Goal: Browse casually: Explore the website without a specific task or goal

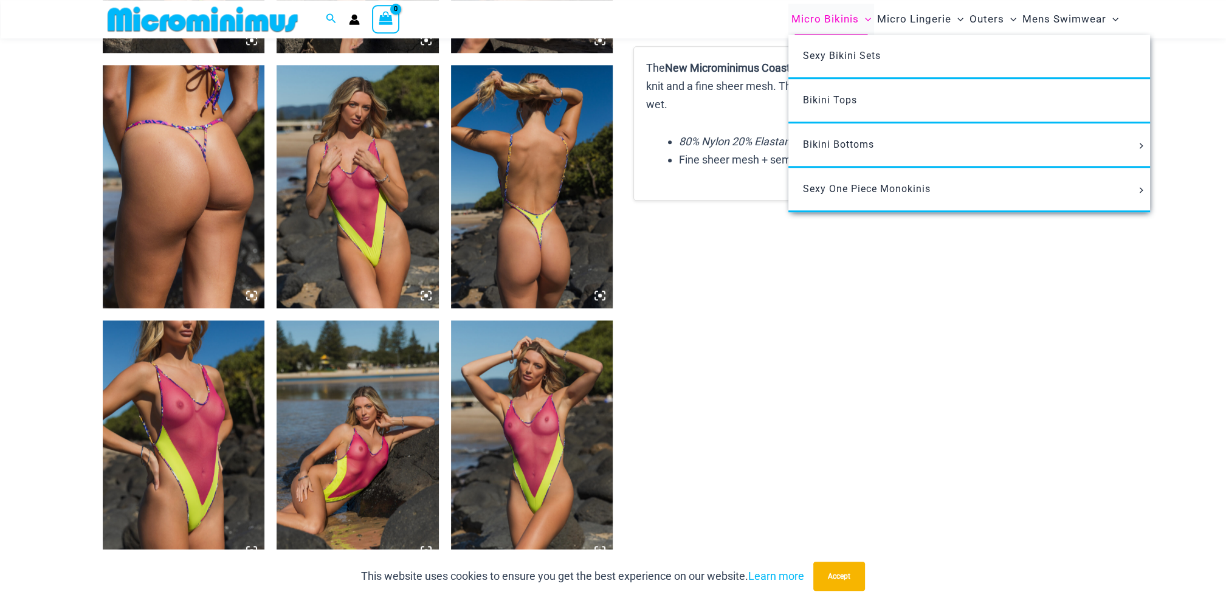
scroll to position [1657, 0]
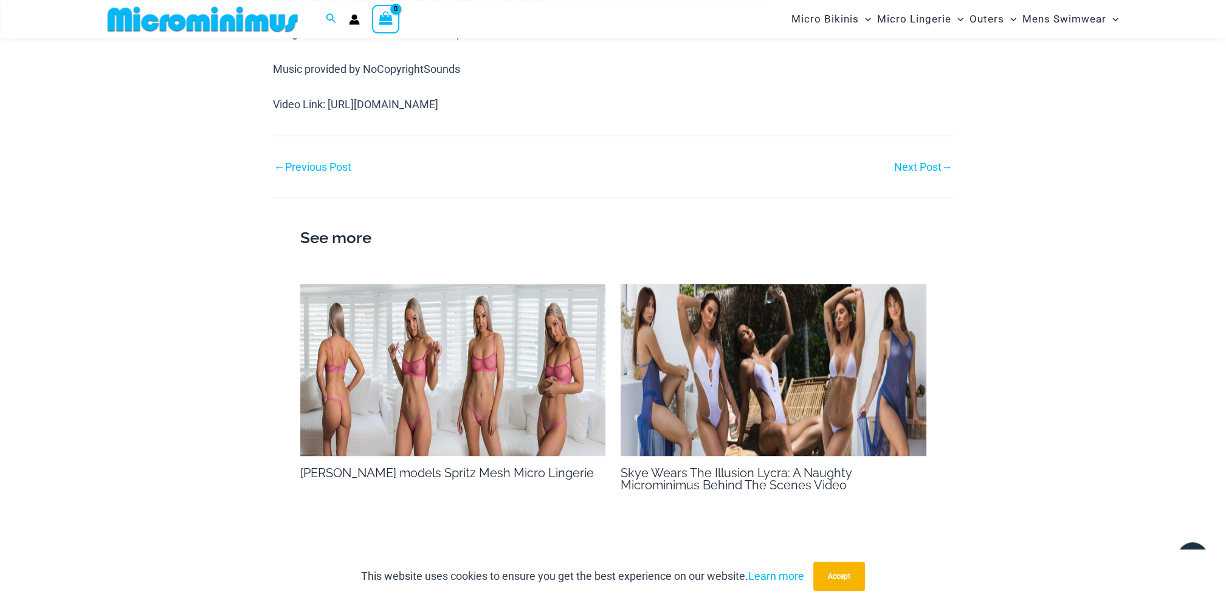
scroll to position [1208, 0]
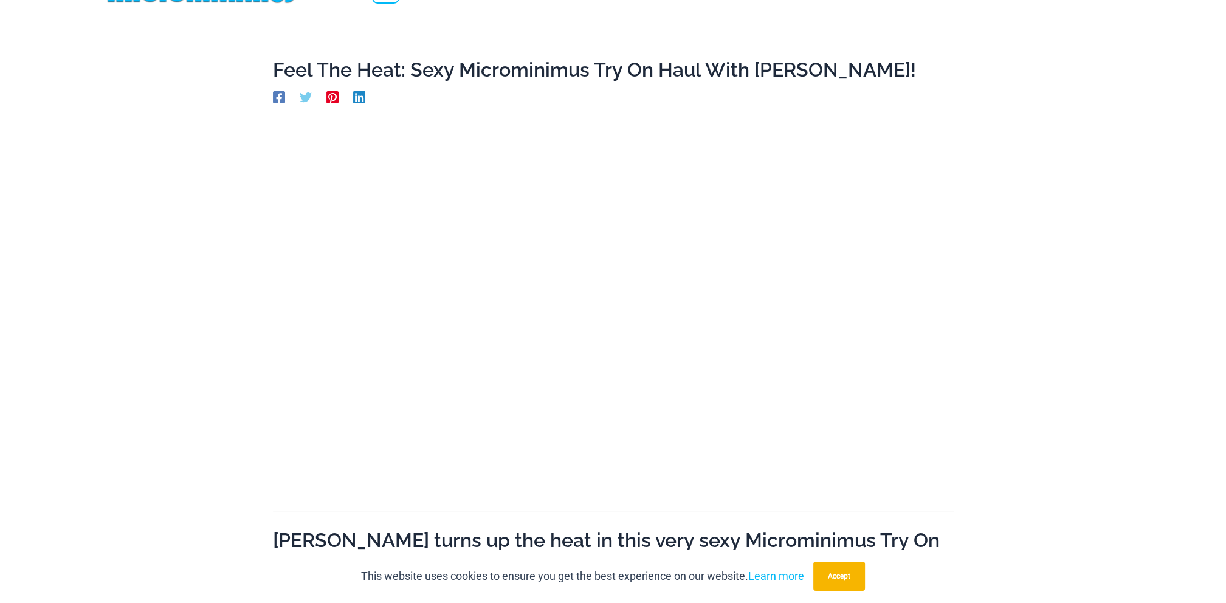
scroll to position [15, 0]
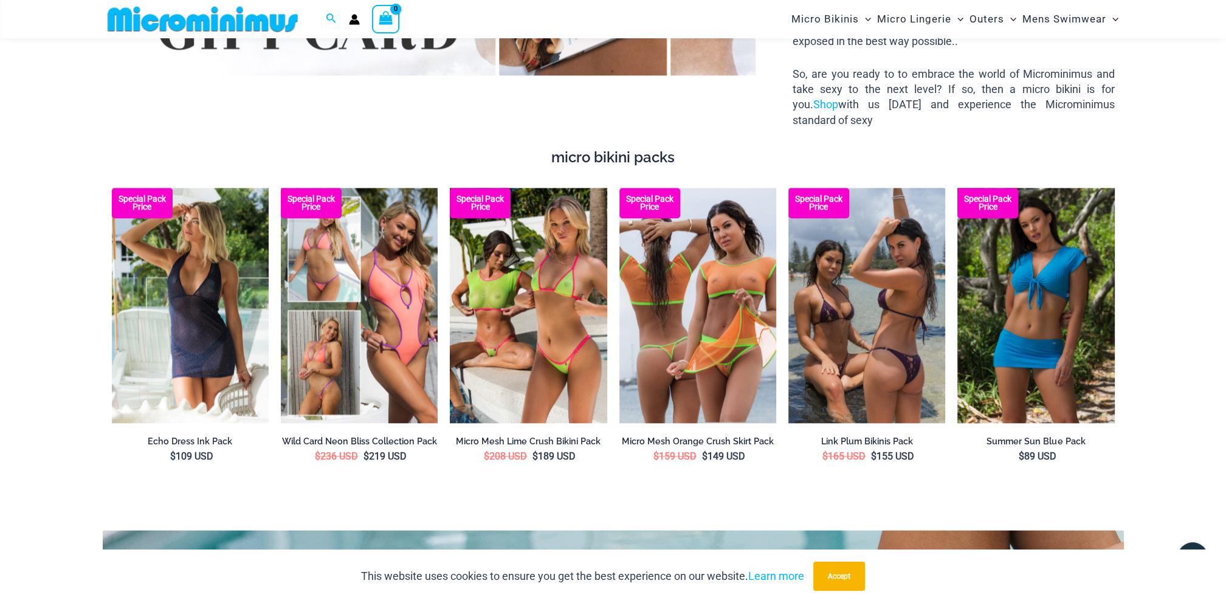
scroll to position [1850, 0]
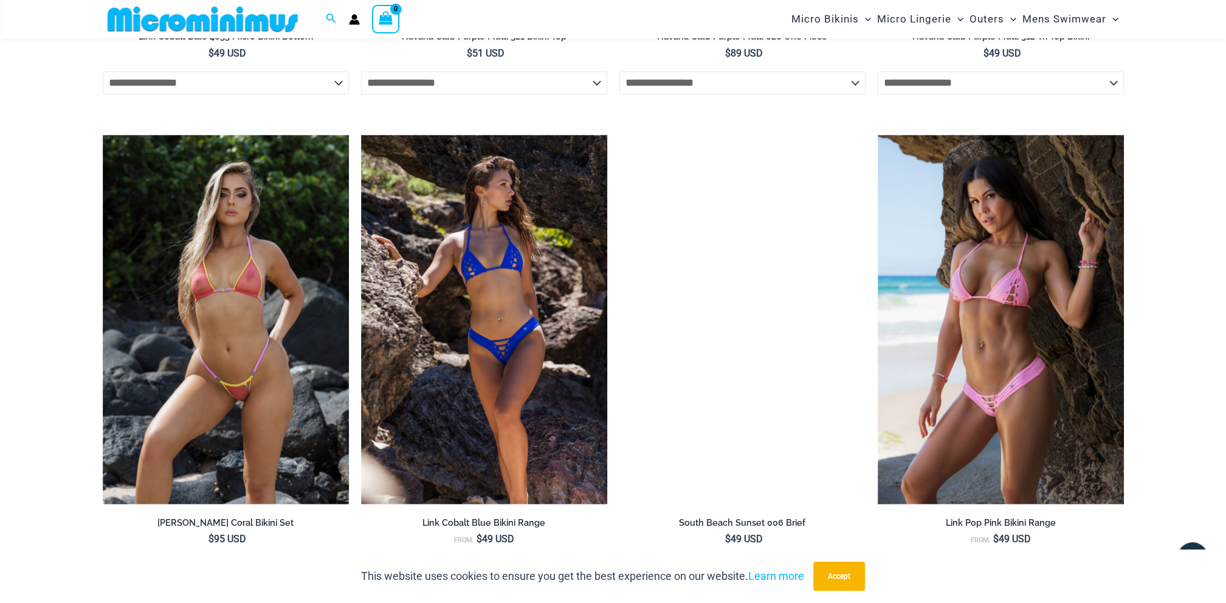
scroll to position [2299, 0]
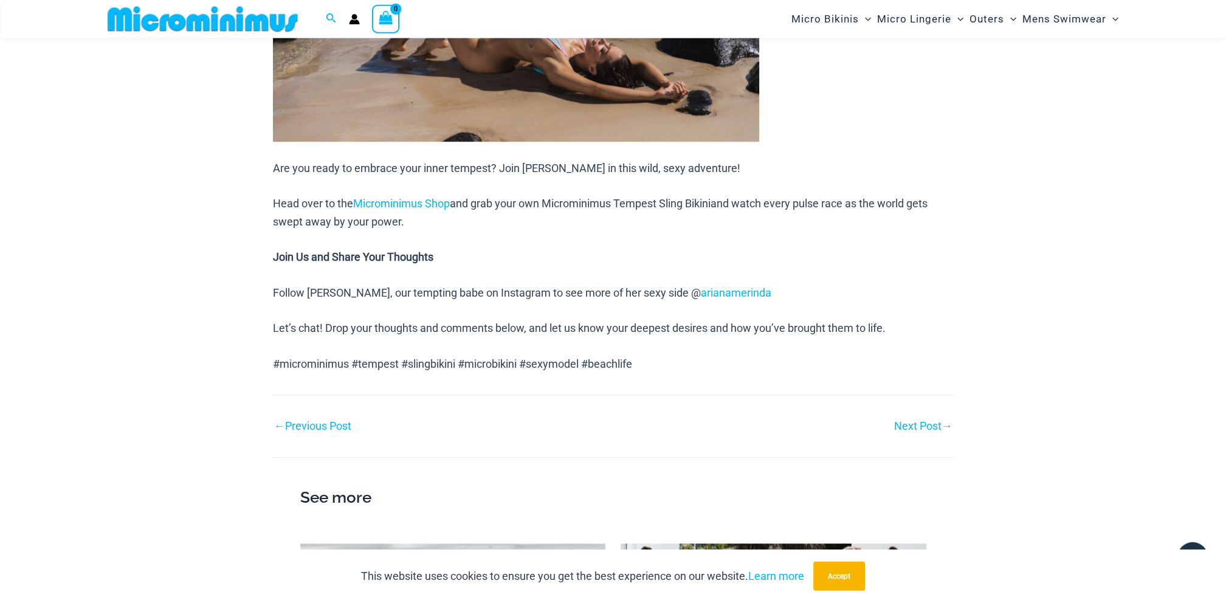
scroll to position [1015, 0]
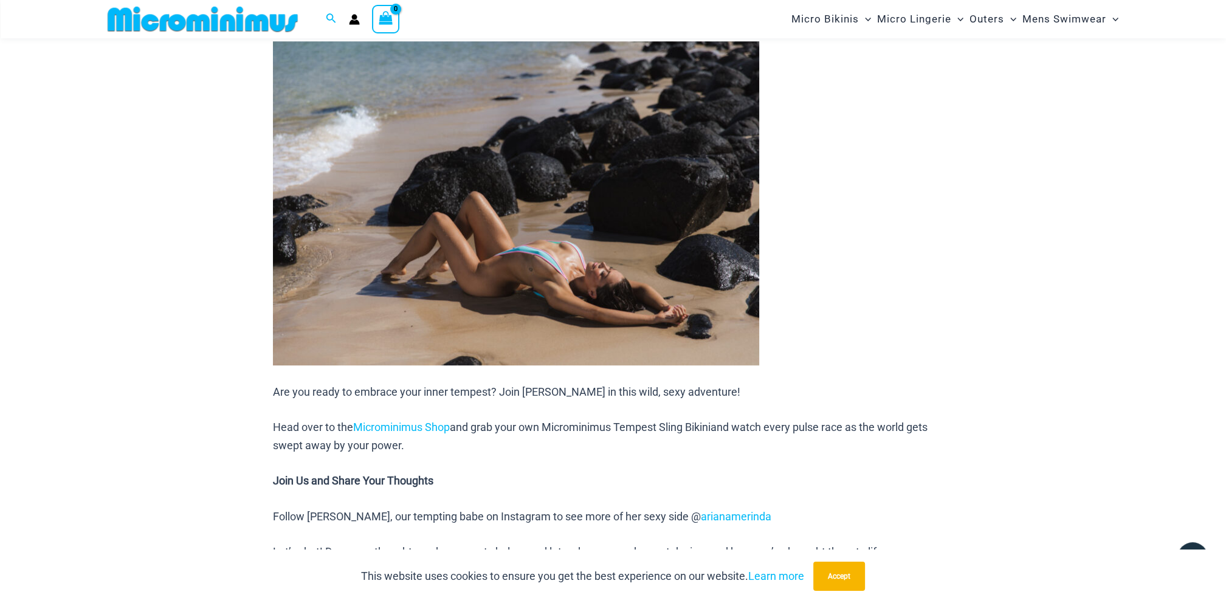
click at [699, 157] on img at bounding box center [516, 203] width 486 height 324
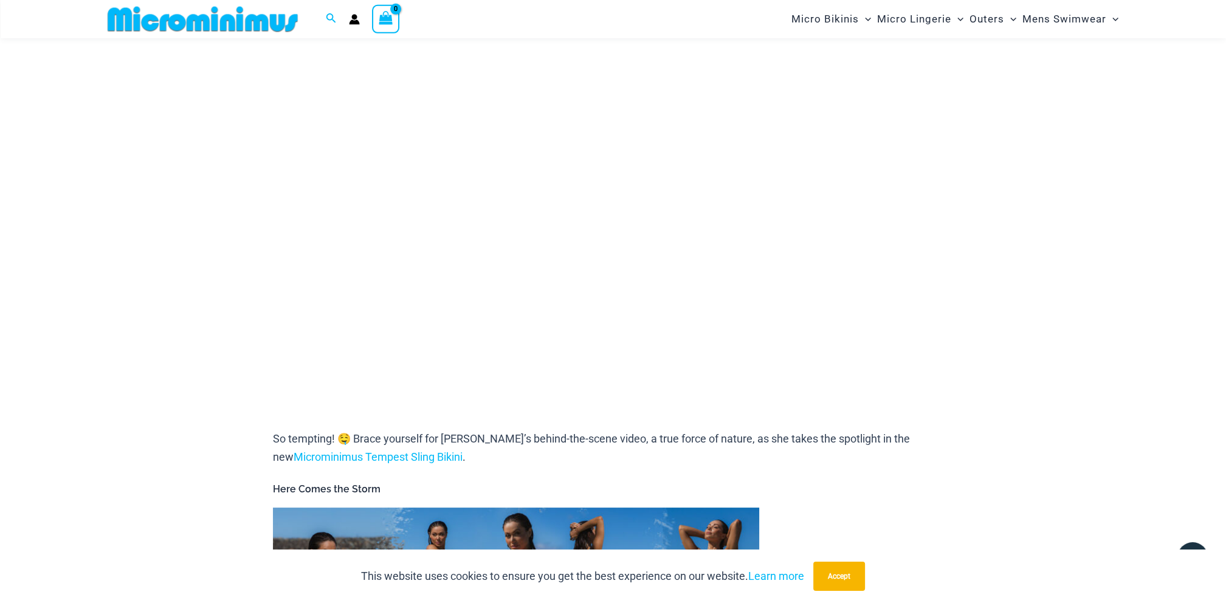
scroll to position [53, 0]
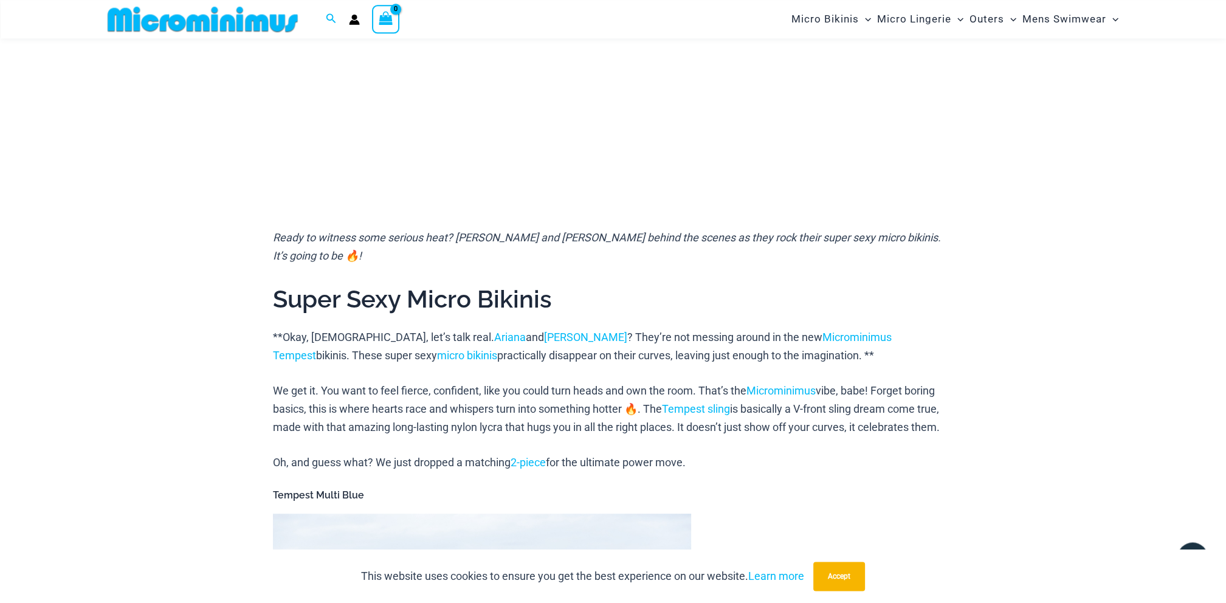
scroll to position [117, 0]
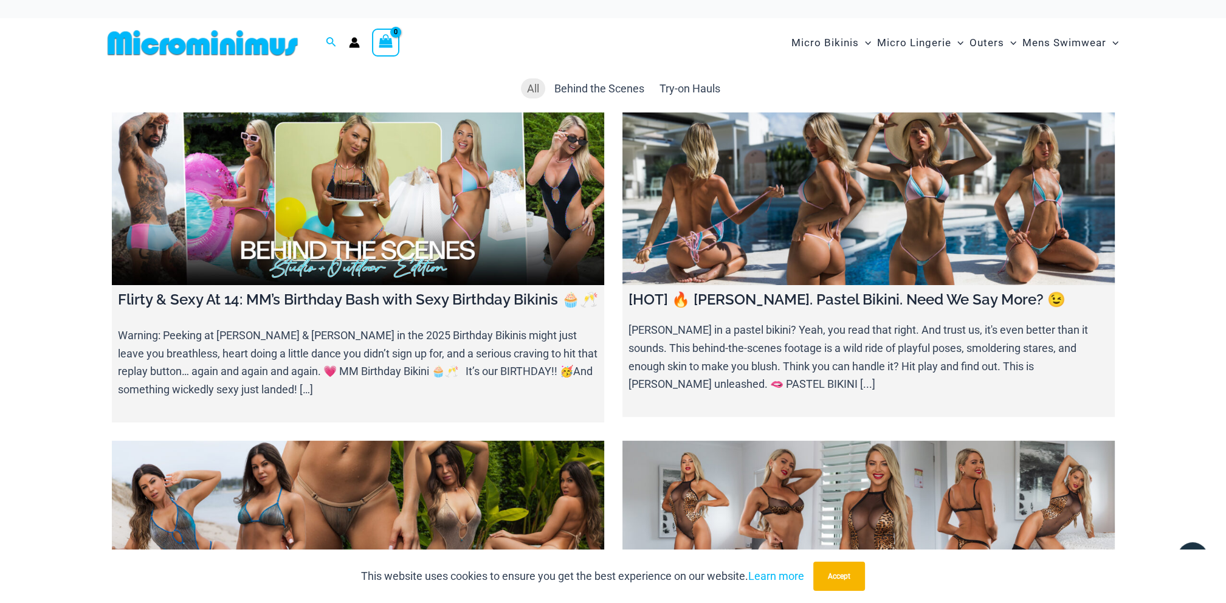
click at [1007, 362] on p "Olivia in a pastel bikini? Yeah, you read that right. And trust us, it's even b…" at bounding box center [868, 357] width 480 height 72
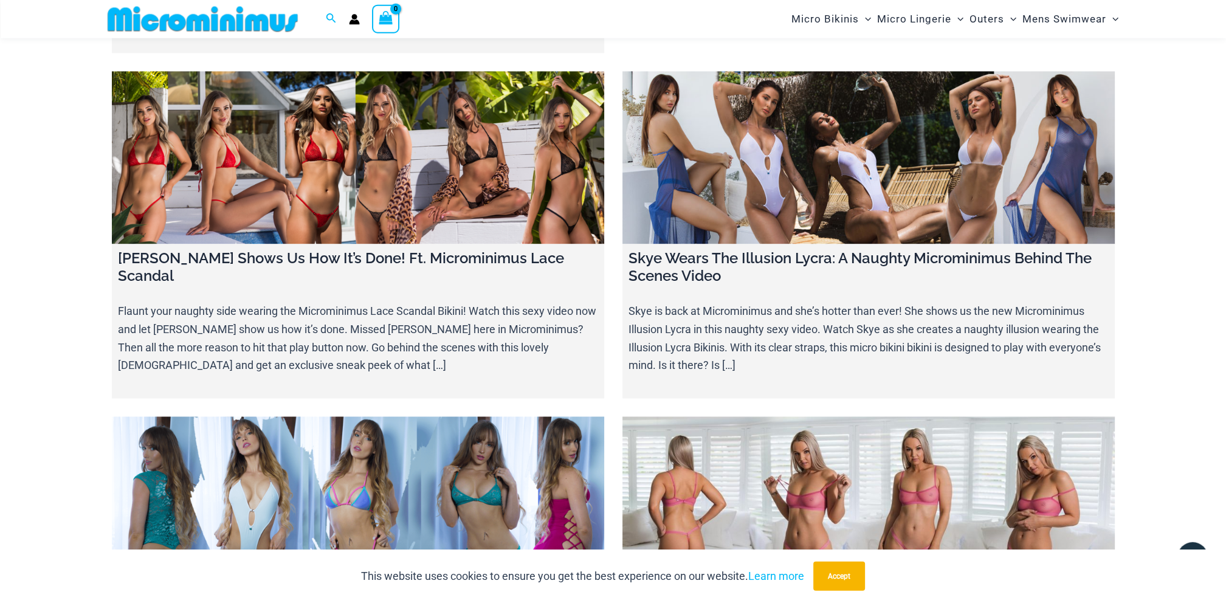
scroll to position [14625, 0]
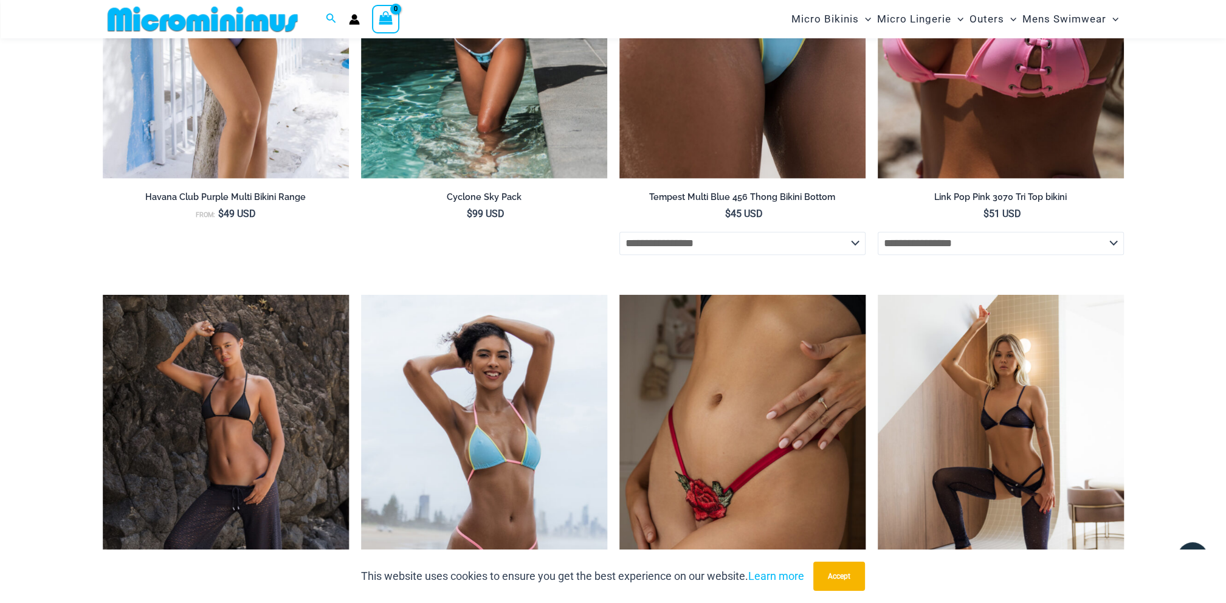
scroll to position [2641, 0]
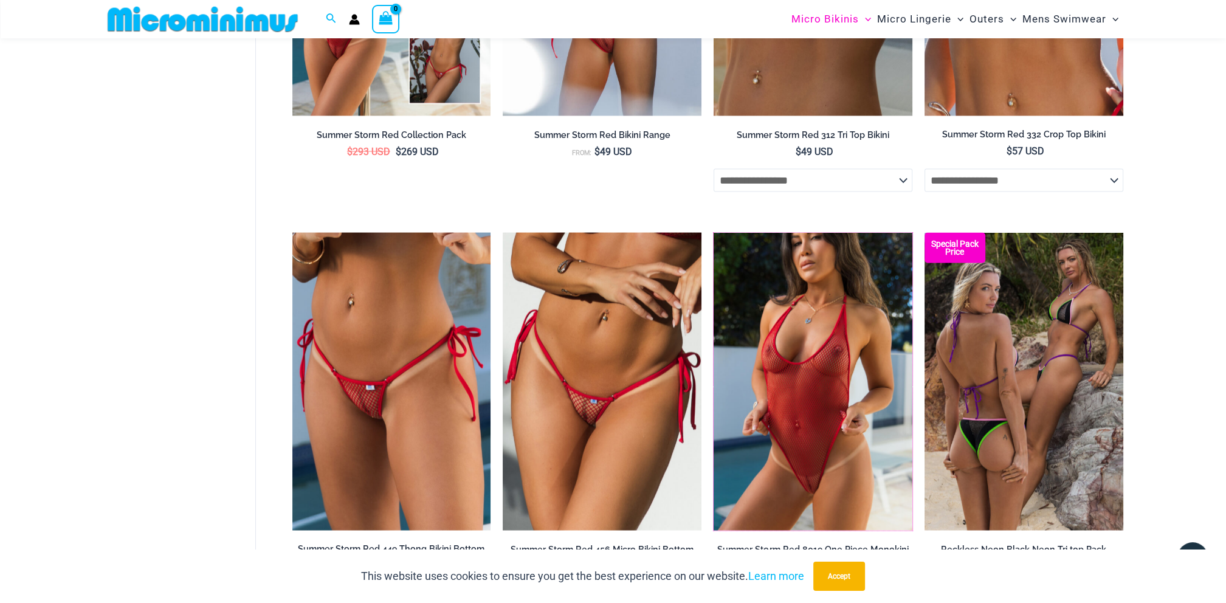
scroll to position [2732, 0]
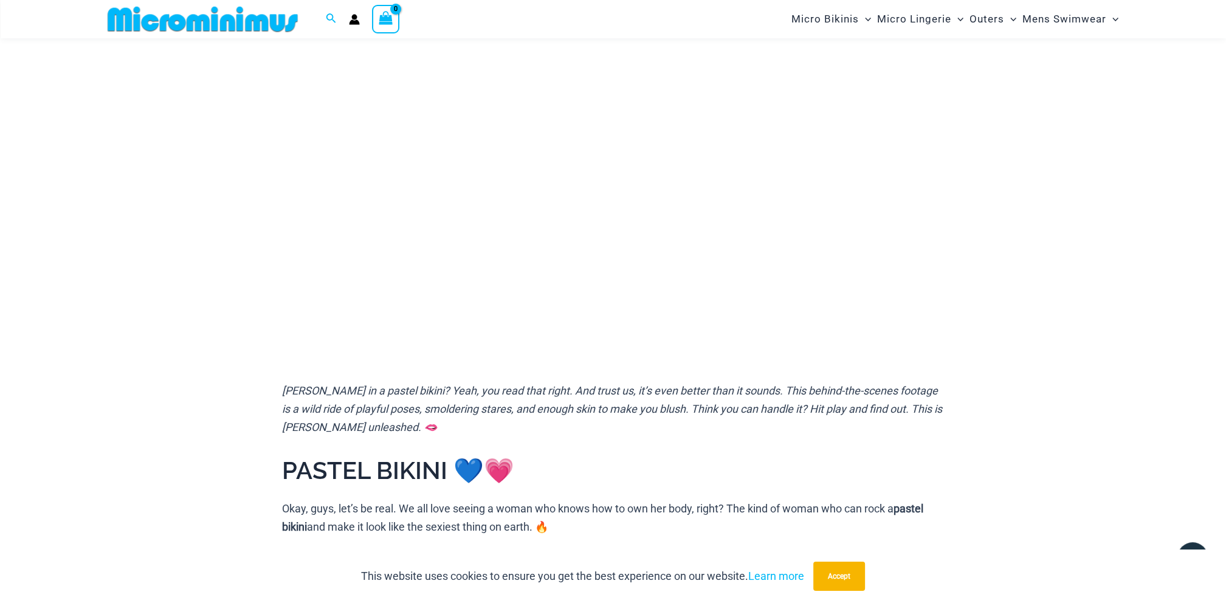
scroll to position [181, 0]
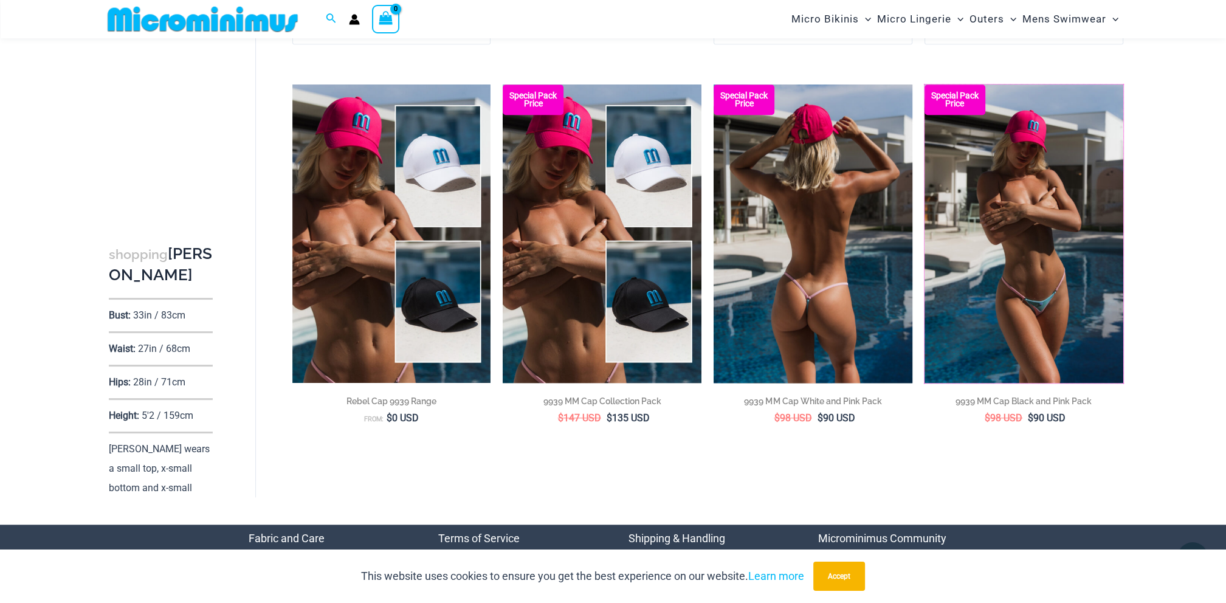
scroll to position [1494, 0]
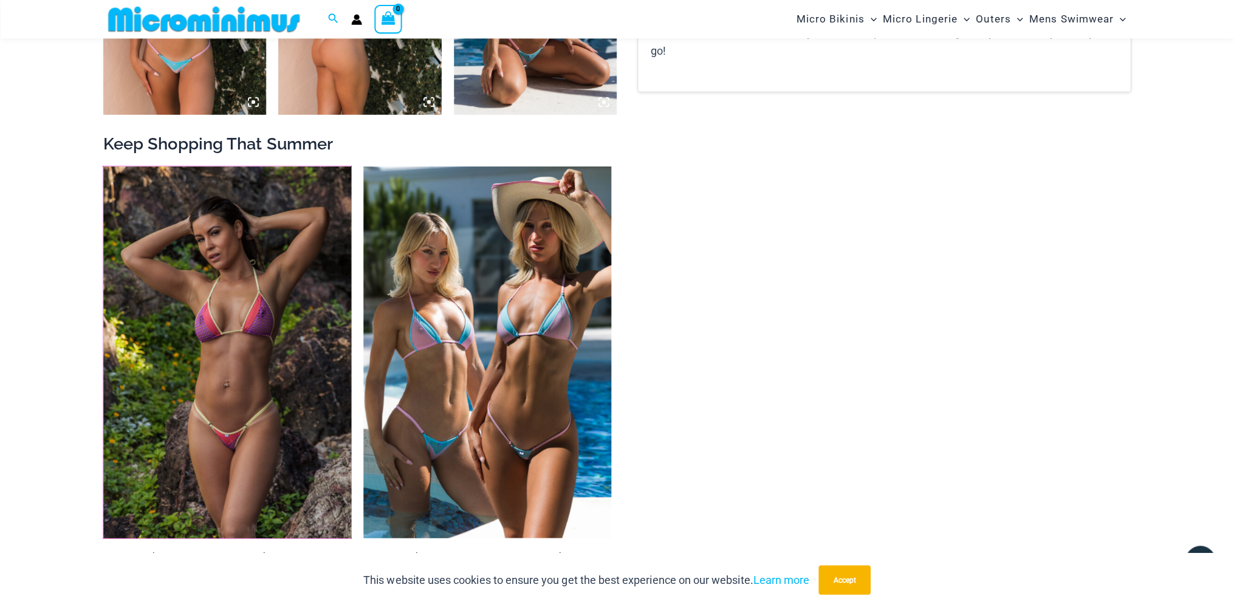
scroll to position [951, 0]
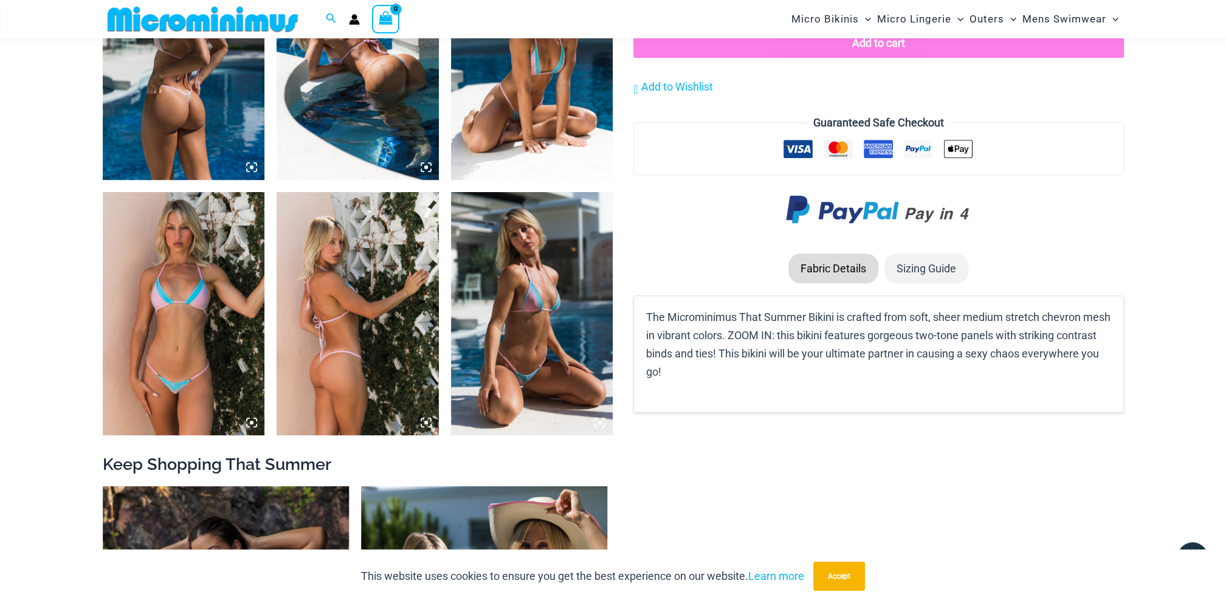
click at [230, 118] on img at bounding box center [184, 58] width 162 height 243
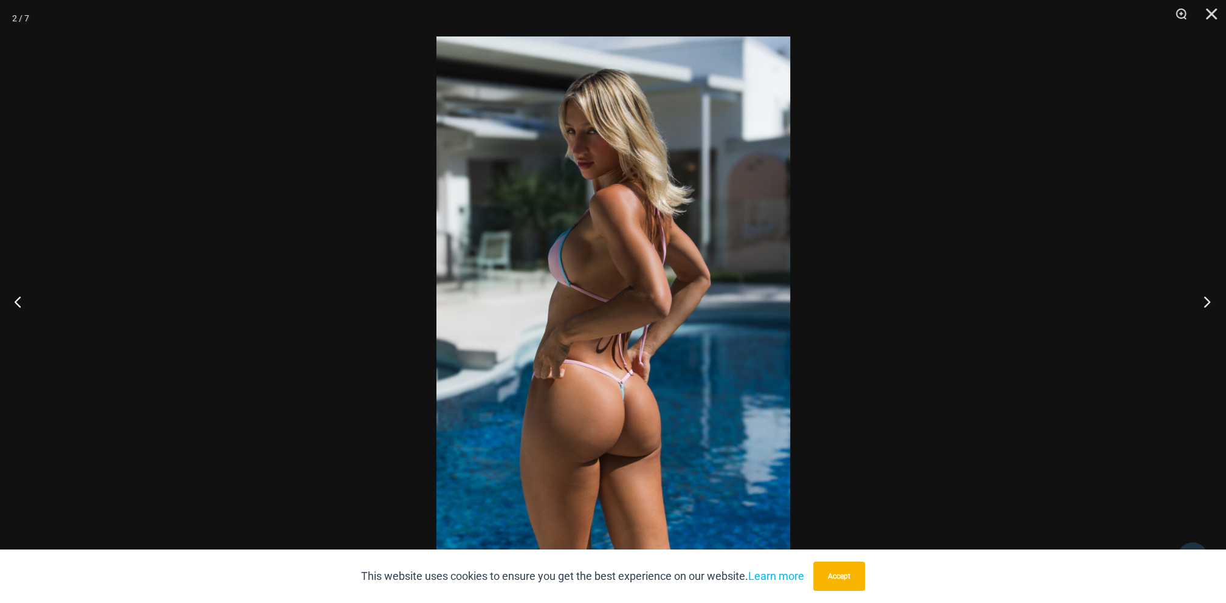
click at [1206, 296] on button "Next" at bounding box center [1203, 301] width 46 height 61
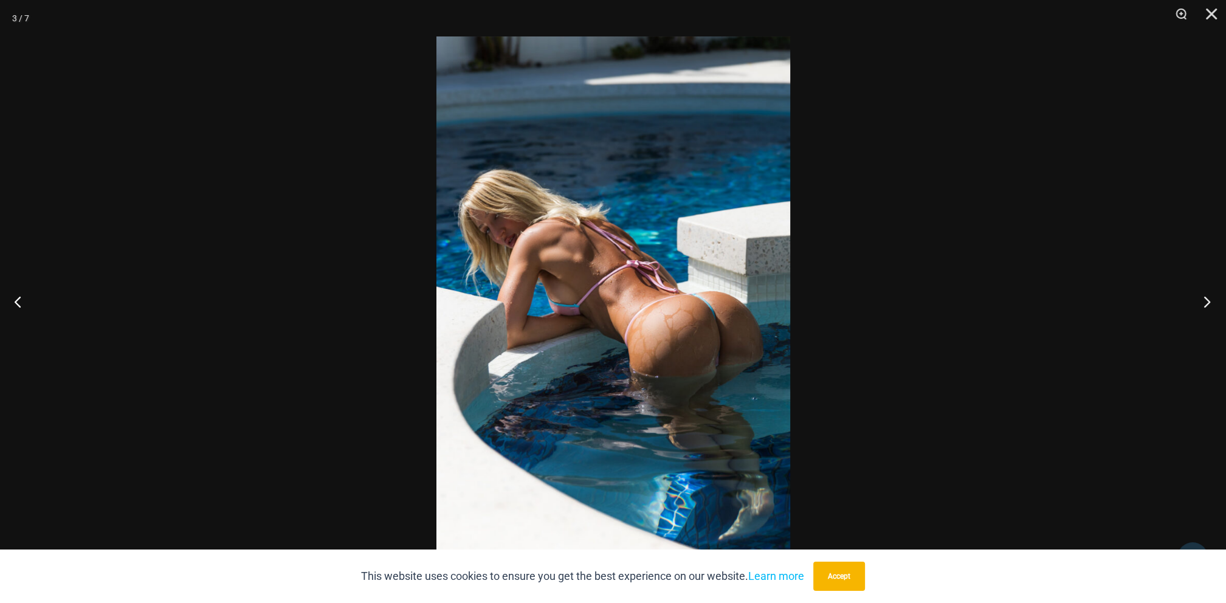
click at [1206, 296] on button "Next" at bounding box center [1203, 301] width 46 height 61
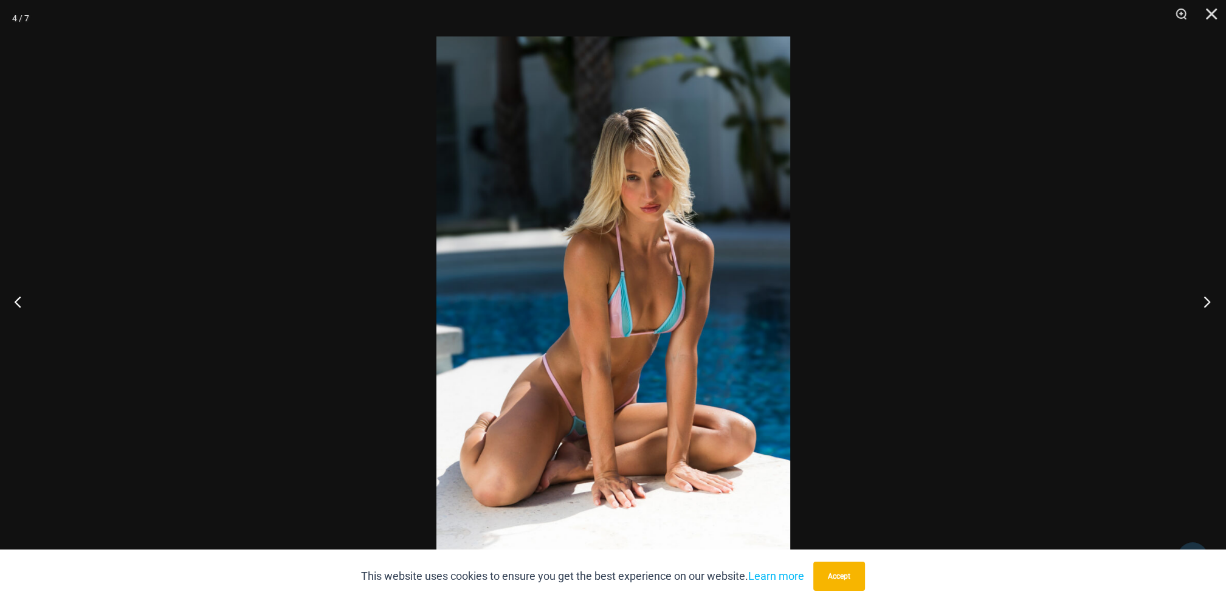
click at [1206, 296] on button "Next" at bounding box center [1203, 301] width 46 height 61
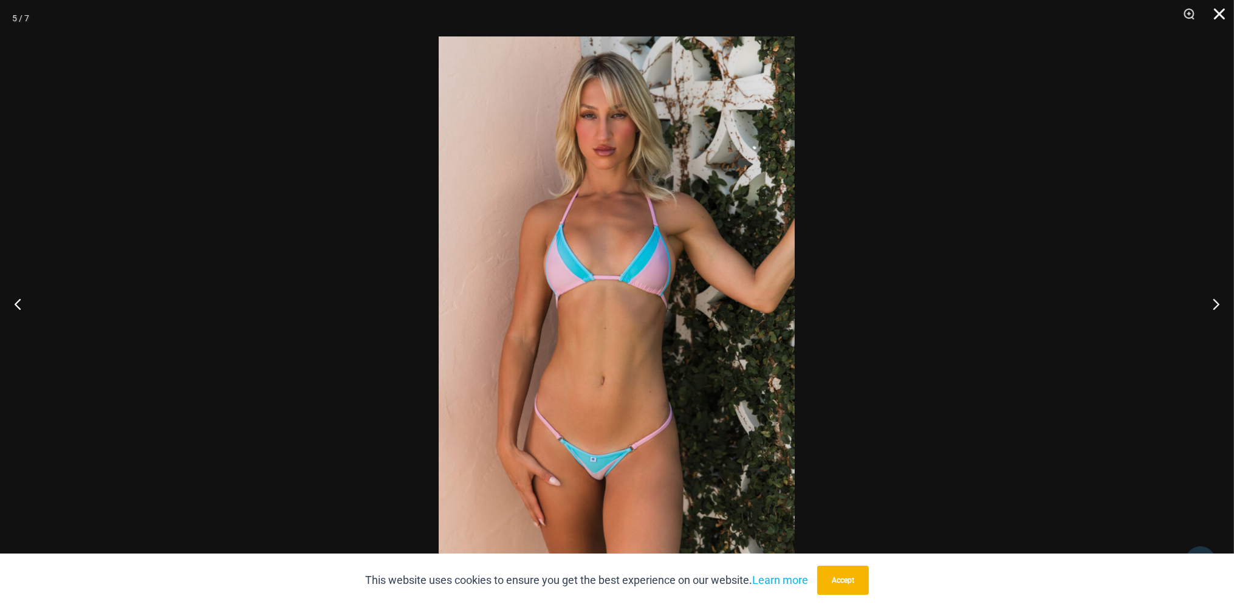
click at [1219, 20] on button "Close" at bounding box center [1215, 18] width 30 height 36
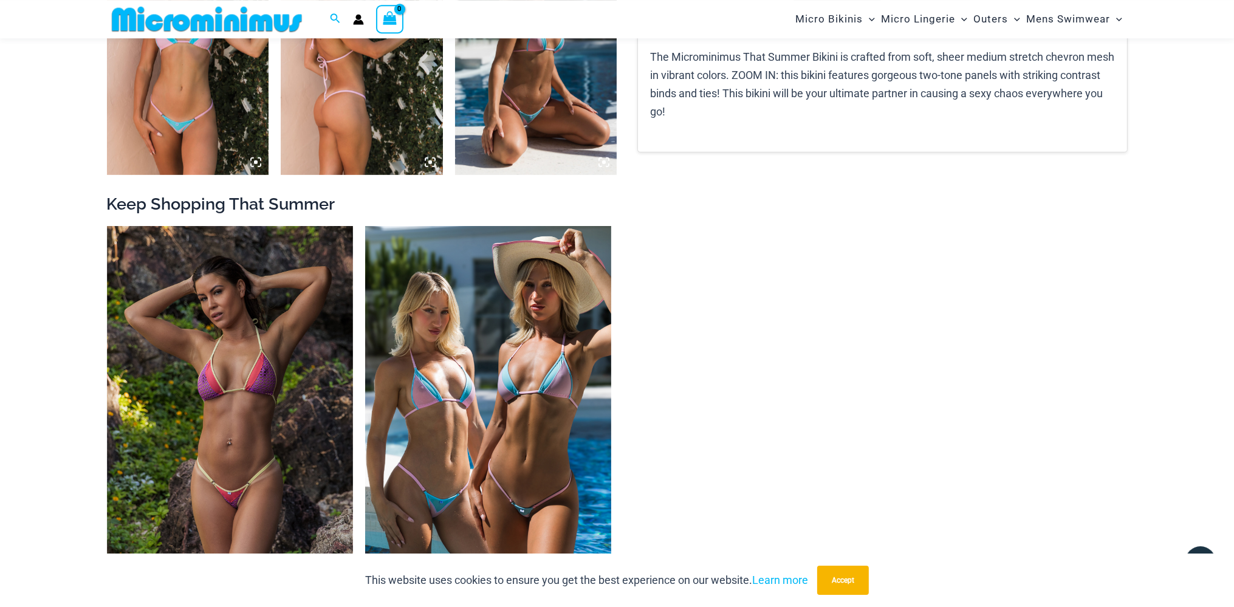
scroll to position [1336, 0]
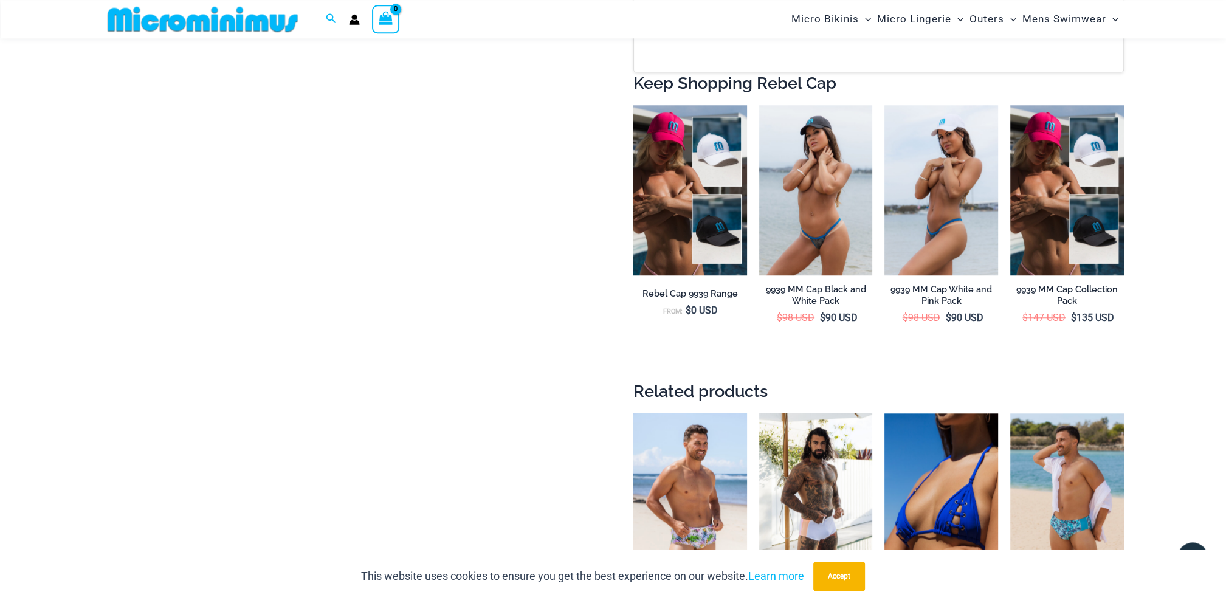
scroll to position [1464, 0]
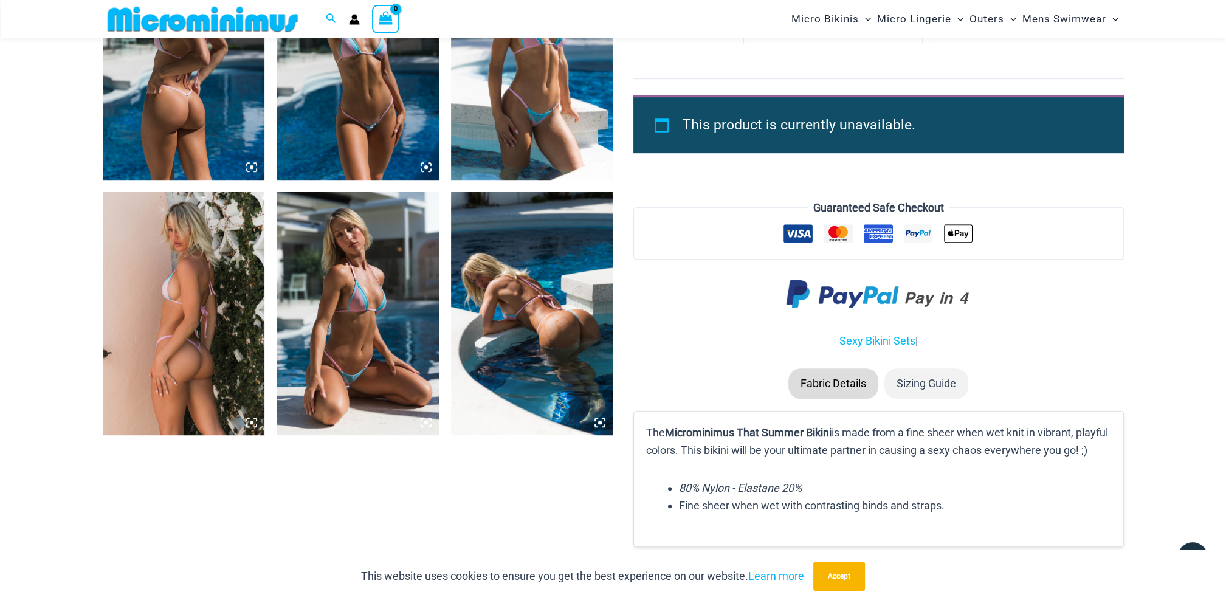
scroll to position [823, 0]
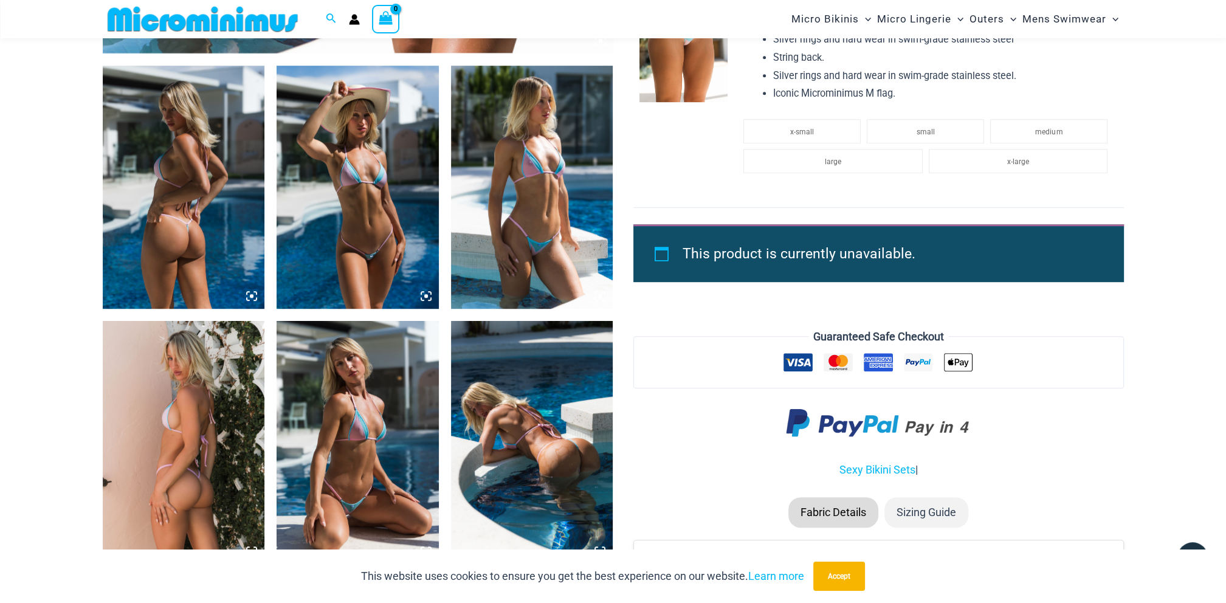
click at [250, 293] on icon at bounding box center [251, 295] width 11 height 11
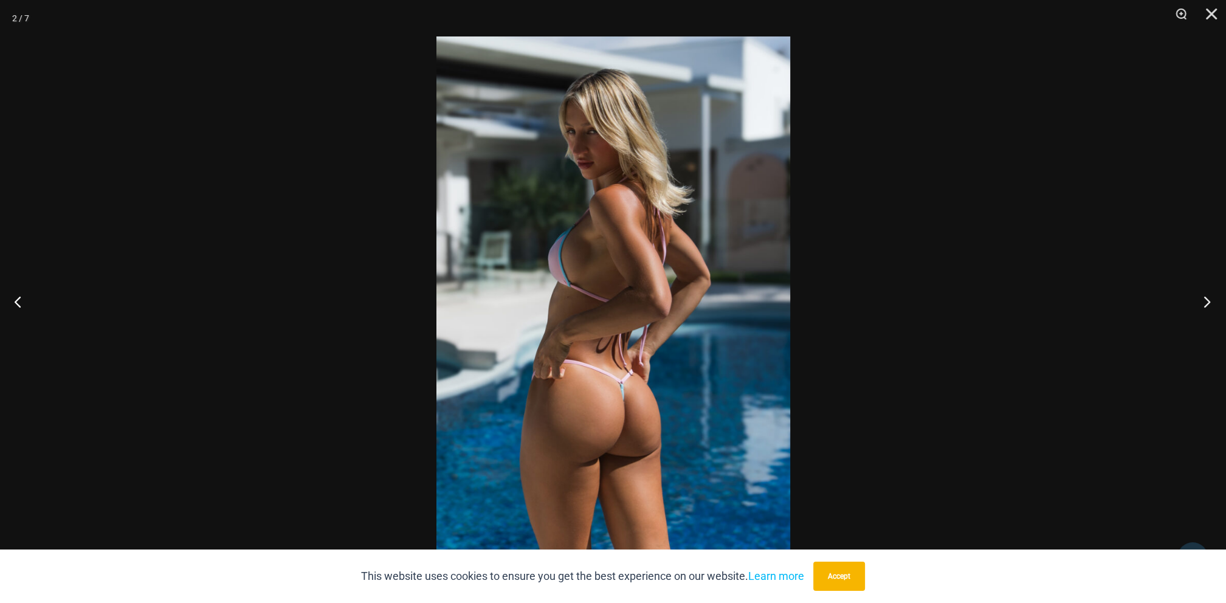
click at [1208, 303] on button "Next" at bounding box center [1203, 301] width 46 height 61
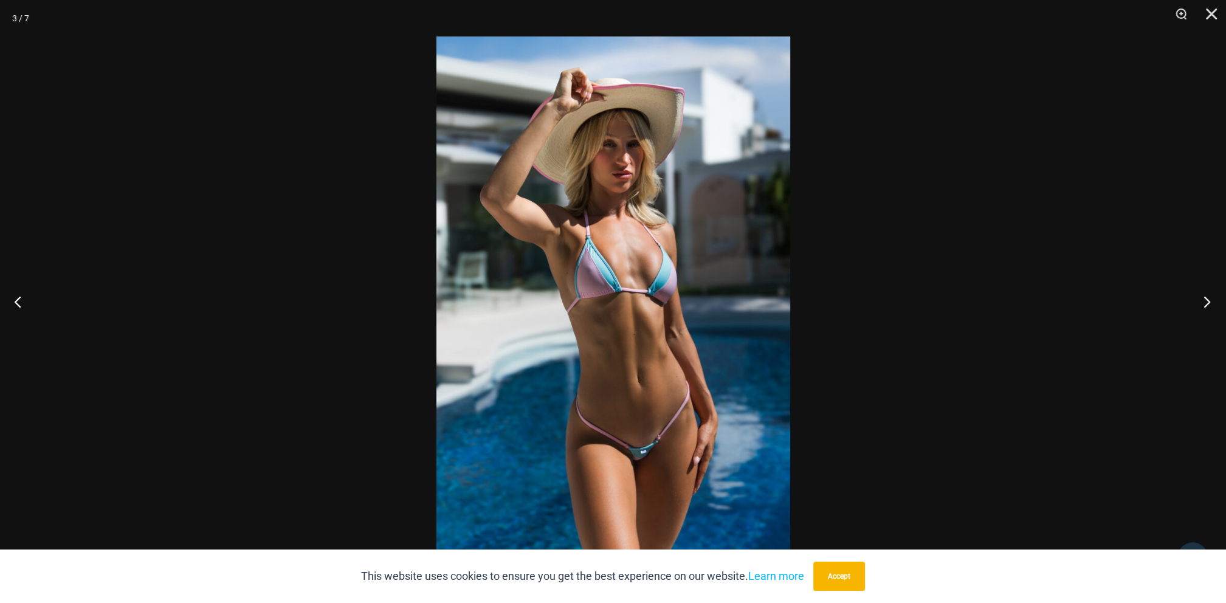
click at [1208, 303] on button "Next" at bounding box center [1203, 301] width 46 height 61
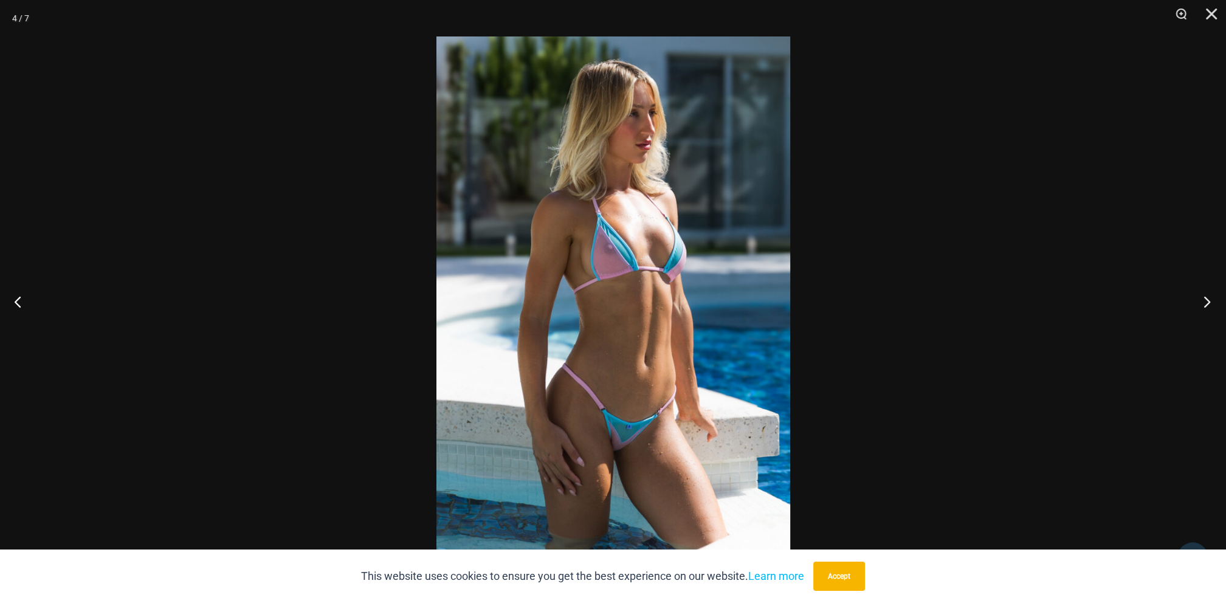
click at [1208, 303] on button "Next" at bounding box center [1203, 301] width 46 height 61
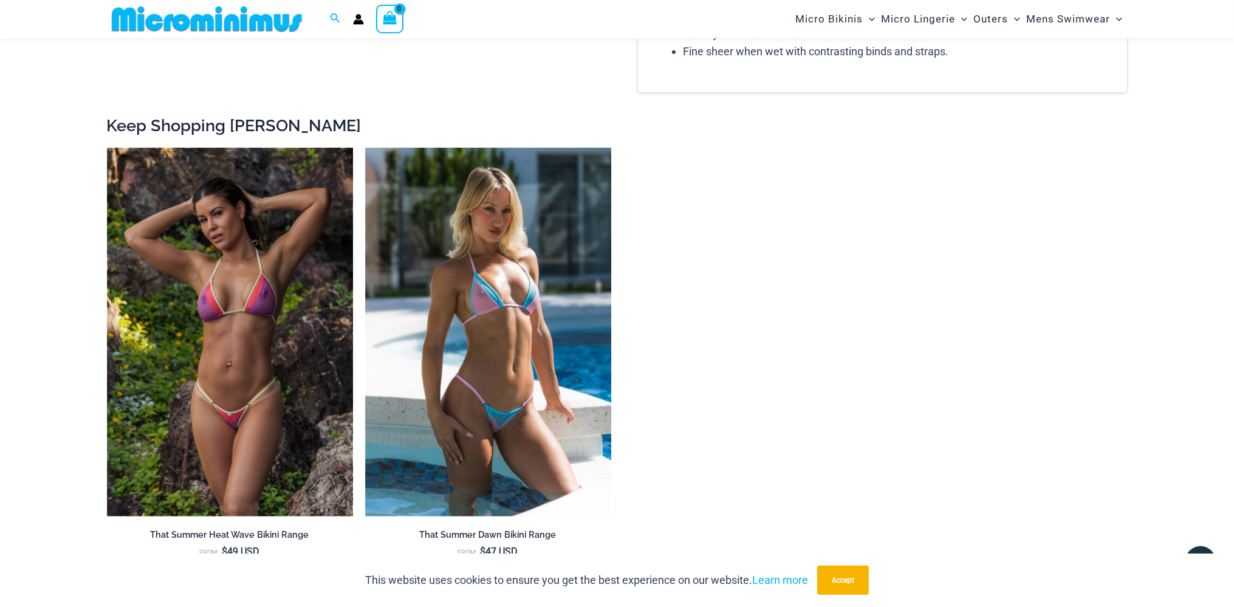
scroll to position [1400, 0]
